Goal: Task Accomplishment & Management: Manage account settings

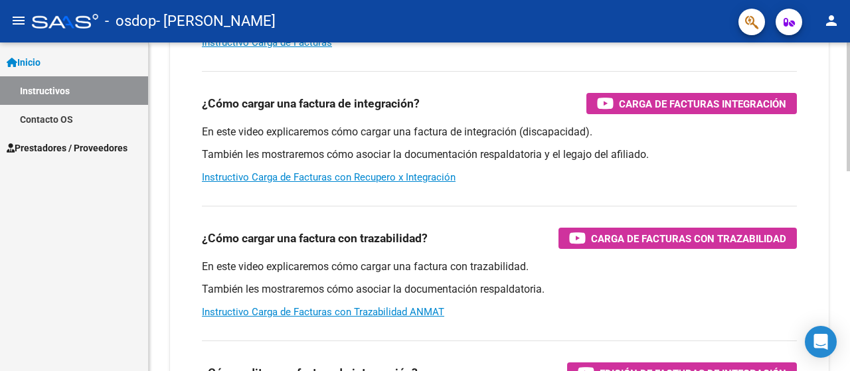
scroll to position [266, 0]
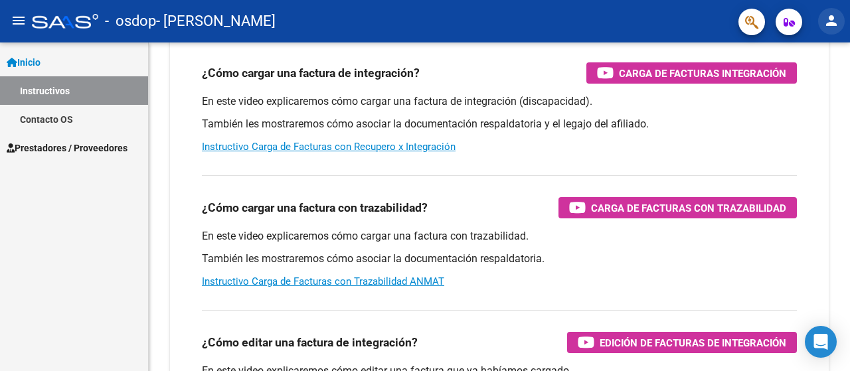
click at [831, 21] on mat-icon "person" at bounding box center [832, 21] width 16 height 16
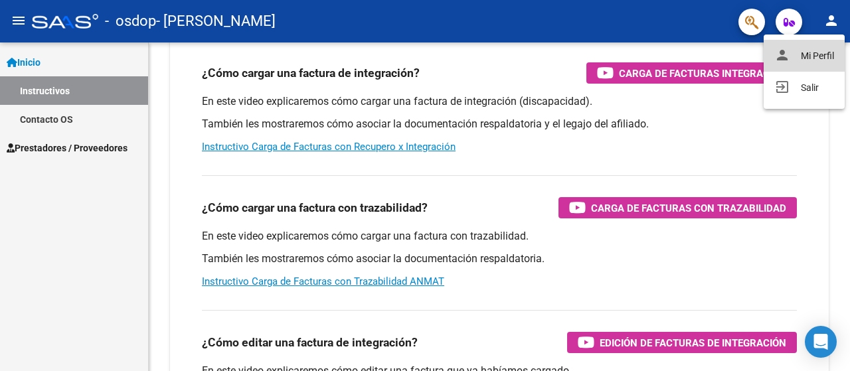
click at [822, 57] on button "person Mi Perfil" at bounding box center [804, 56] width 81 height 32
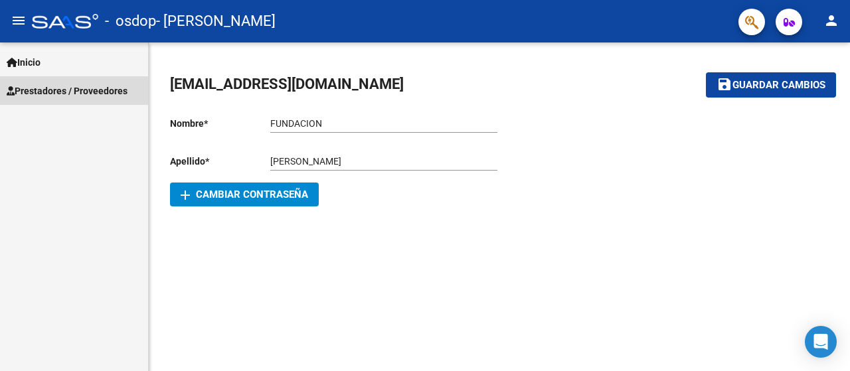
click at [52, 89] on span "Prestadores / Proveedores" at bounding box center [67, 91] width 121 height 15
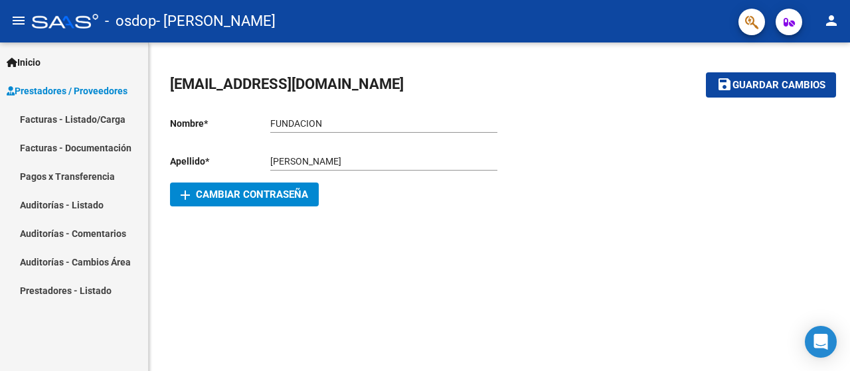
click at [787, 18] on icon "button" at bounding box center [789, 22] width 11 height 10
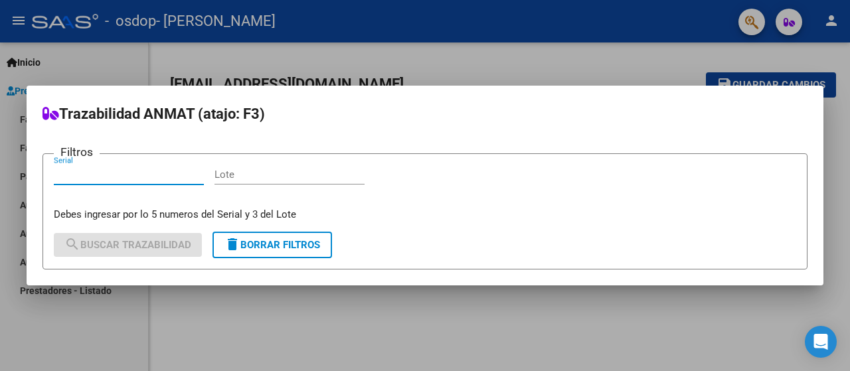
click at [749, 29] on div at bounding box center [425, 185] width 850 height 371
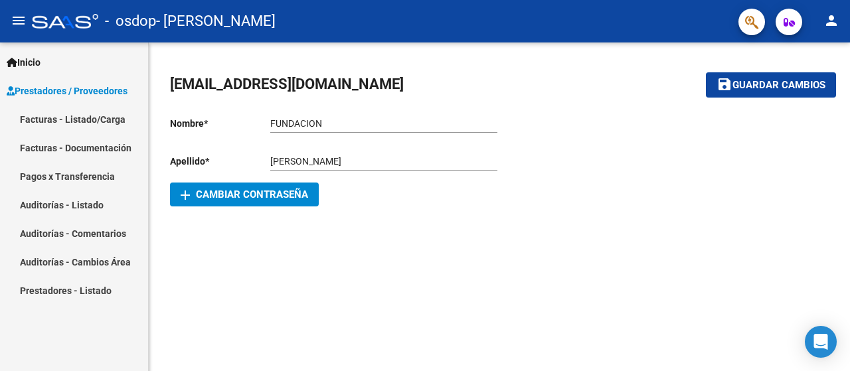
drag, startPoint x: 591, startPoint y: 89, endPoint x: 548, endPoint y: 81, distance: 43.9
click at [591, 89] on mat-toolbar-row "fundacionsantoto@gmail.com" at bounding box center [414, 85] width 488 height 43
click at [17, 16] on mat-icon "menu" at bounding box center [19, 21] width 16 height 16
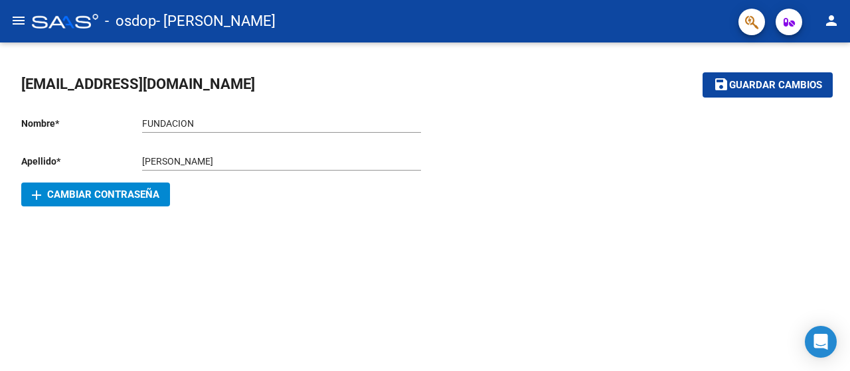
click at [828, 15] on mat-icon "person" at bounding box center [832, 21] width 16 height 16
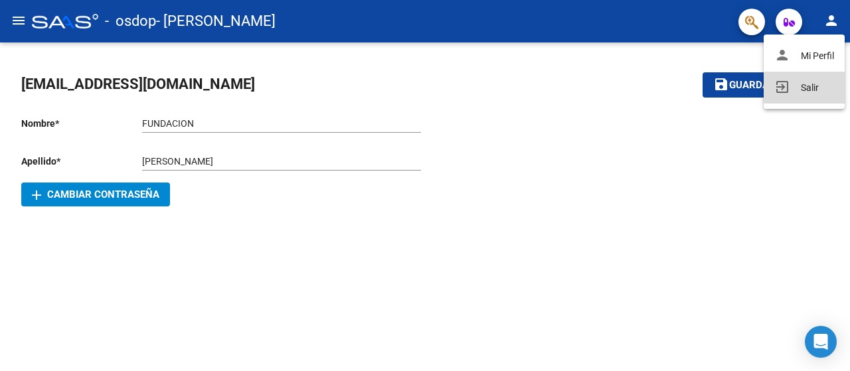
click at [808, 86] on button "exit_to_app Salir" at bounding box center [804, 88] width 81 height 32
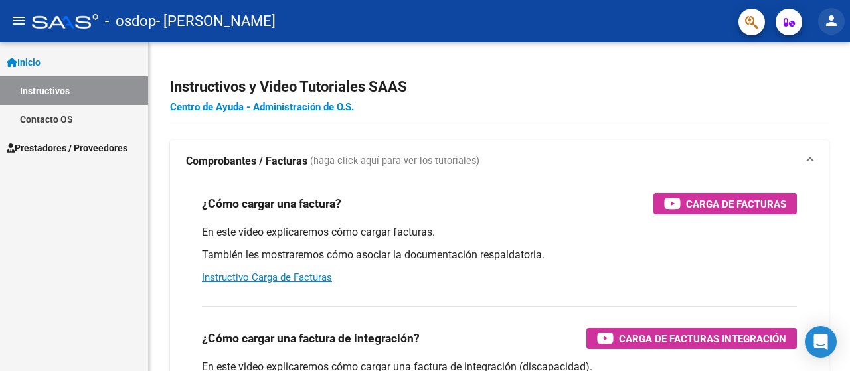
click at [831, 20] on mat-icon "person" at bounding box center [832, 21] width 16 height 16
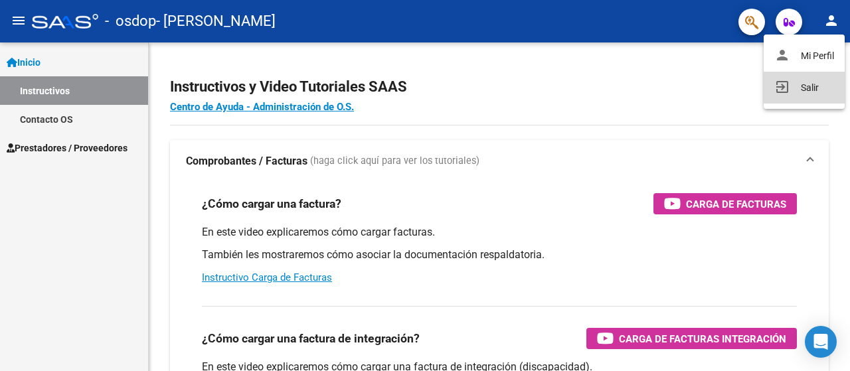
click at [791, 82] on button "exit_to_app Salir" at bounding box center [804, 88] width 81 height 32
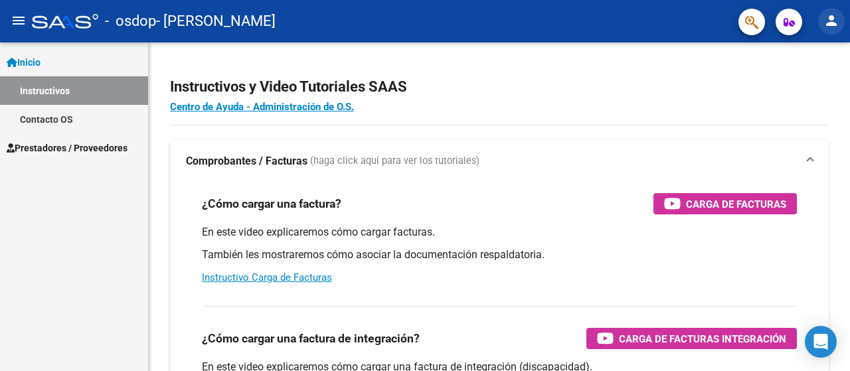
click at [826, 17] on mat-icon "person" at bounding box center [832, 21] width 16 height 16
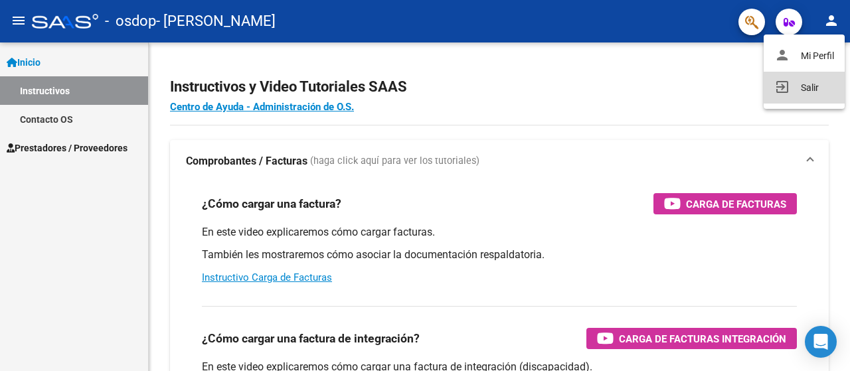
click at [805, 86] on button "exit_to_app Salir" at bounding box center [804, 88] width 81 height 32
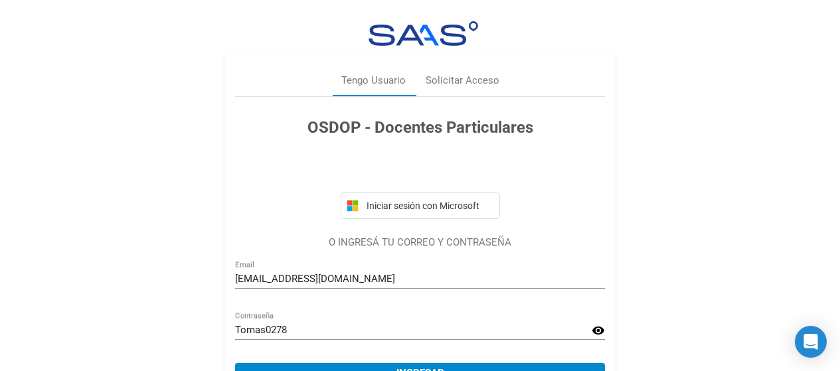
scroll to position [73, 0]
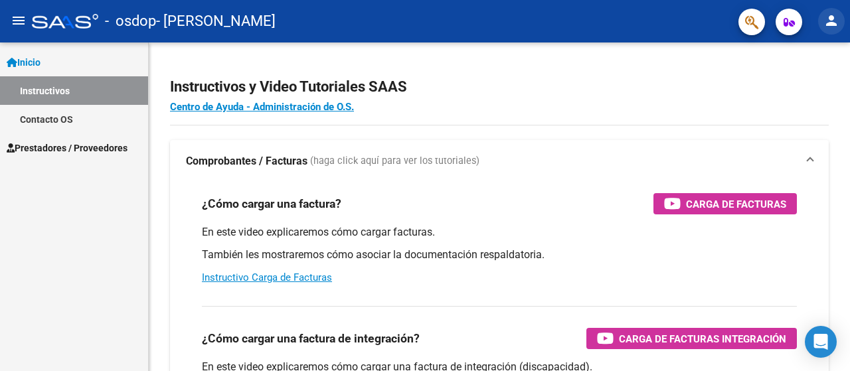
click at [827, 22] on mat-icon "person" at bounding box center [832, 21] width 16 height 16
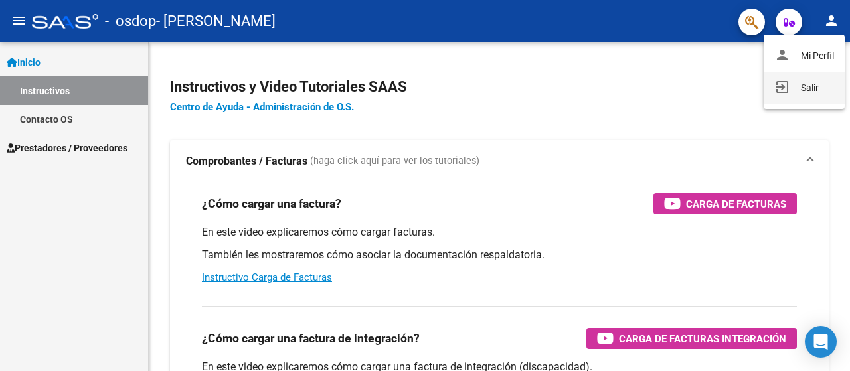
click at [801, 88] on button "exit_to_app Salir" at bounding box center [804, 88] width 81 height 32
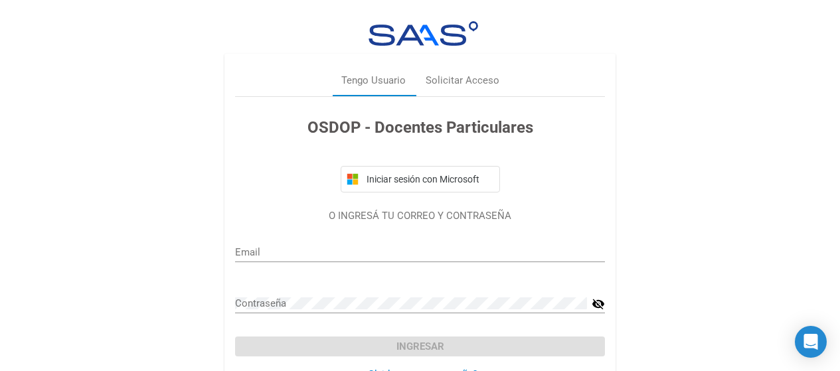
type input "fundacionsantoto@gmail.com"
